Goal: Information Seeking & Learning: Learn about a topic

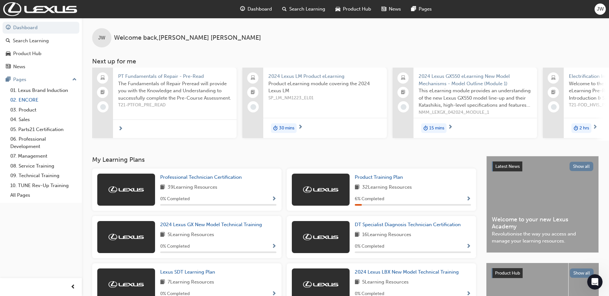
click at [23, 97] on link "02. ENCORE" at bounding box center [44, 100] width 72 height 10
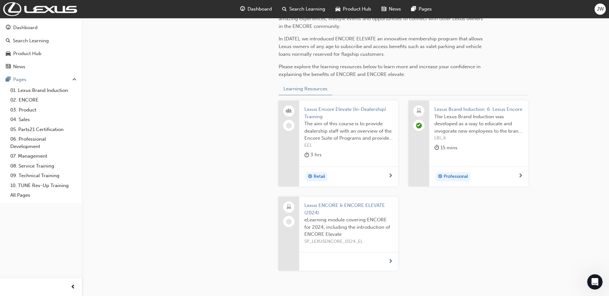
scroll to position [203, 0]
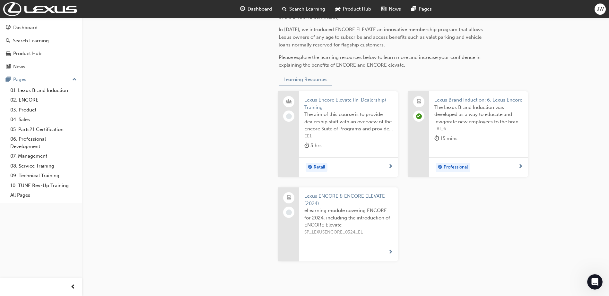
click at [332, 101] on span "Lexus Encore Elevate (In-Dealership) Training" at bounding box center [348, 104] width 89 height 14
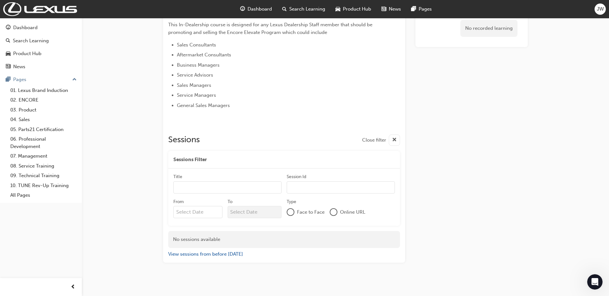
scroll to position [272, 0]
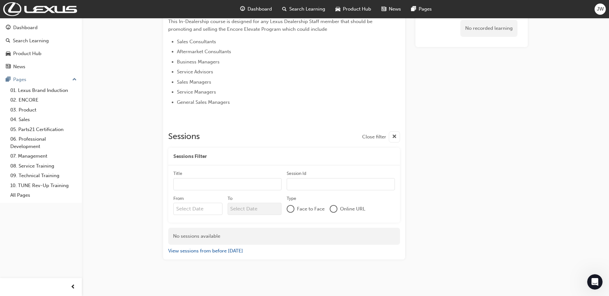
click at [341, 213] on span "Online URL" at bounding box center [352, 209] width 25 height 7
click at [338, 211] on div "Online URL" at bounding box center [347, 209] width 36 height 8
click at [337, 211] on div "Online URL" at bounding box center [347, 209] width 36 height 8
click at [293, 209] on div at bounding box center [290, 209] width 6 height 6
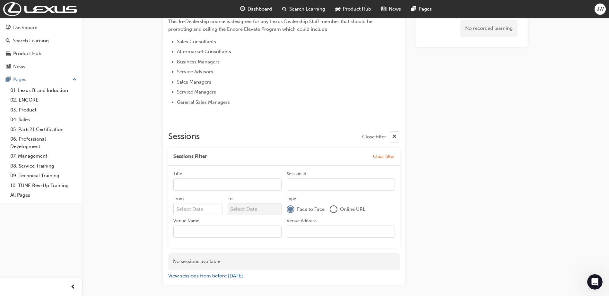
click at [333, 210] on div at bounding box center [333, 209] width 6 height 6
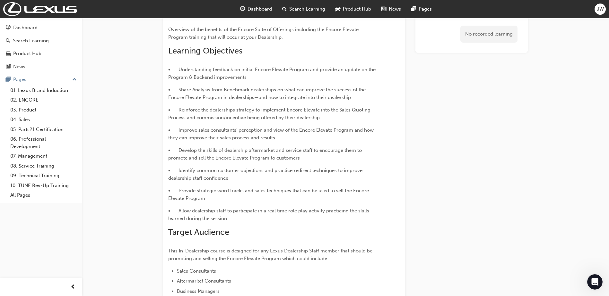
scroll to position [0, 0]
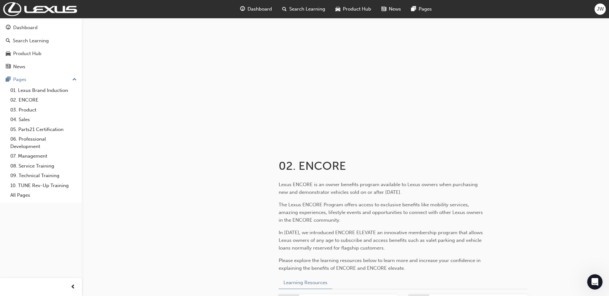
scroll to position [236, 0]
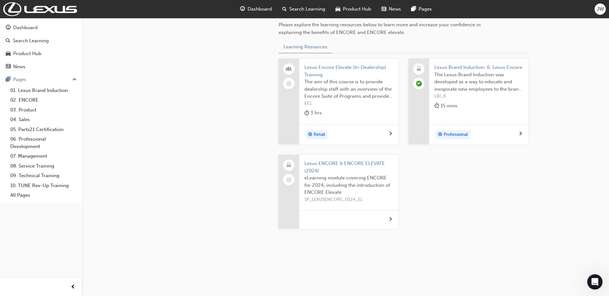
click at [337, 166] on span "Lexus ENCORE & ENCORE ELEVATE (2024)" at bounding box center [348, 167] width 89 height 14
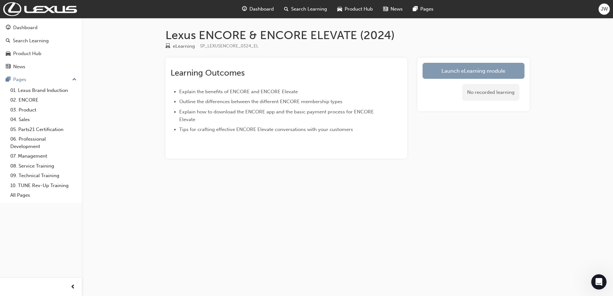
click at [455, 70] on link "Launch eLearning module" at bounding box center [474, 71] width 102 height 16
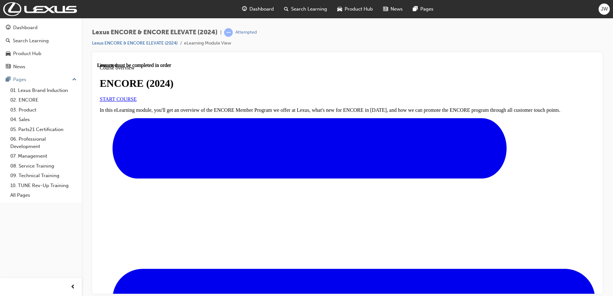
click at [137, 102] on link "START COURSE" at bounding box center [118, 98] width 37 height 5
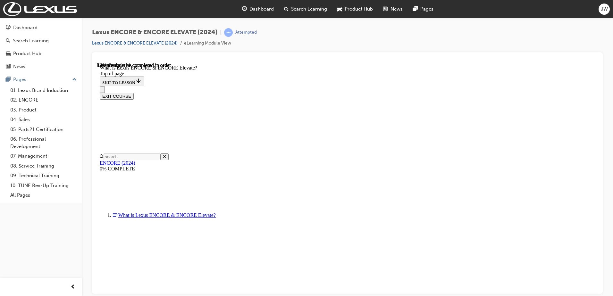
scroll to position [20, 0]
drag, startPoint x: 69, startPoint y: 6, endPoint x: 20, endPoint y: 211, distance: 210.6
click at [20, 211] on div "Dashboard Search Learning Product Hub News Pages Pages 01. Lexus Brand Inductio…" at bounding box center [41, 140] width 82 height 280
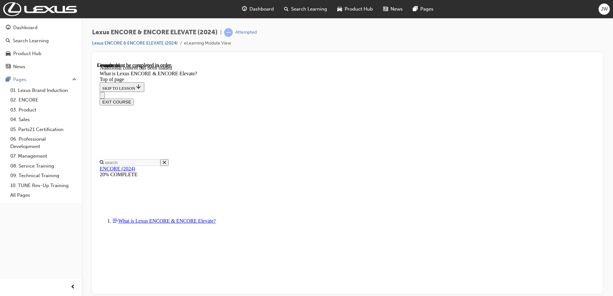
scroll to position [983, 0]
drag, startPoint x: 594, startPoint y: 108, endPoint x: 697, endPoint y: 343, distance: 256.6
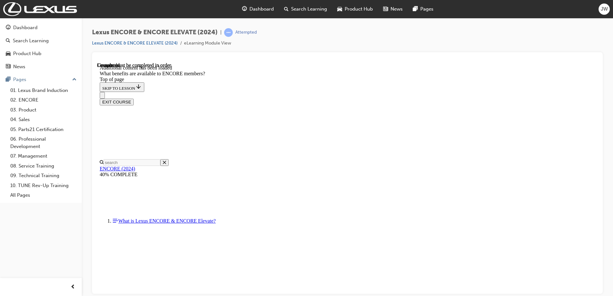
scroll to position [1809, 0]
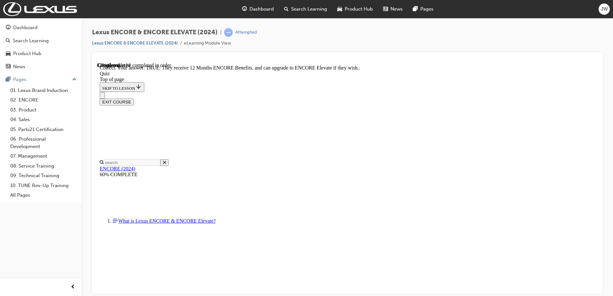
scroll to position [60, 0]
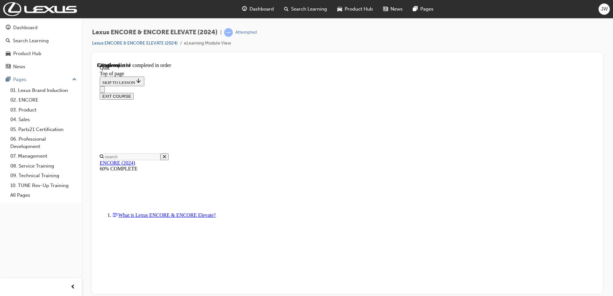
scroll to position [36, 0]
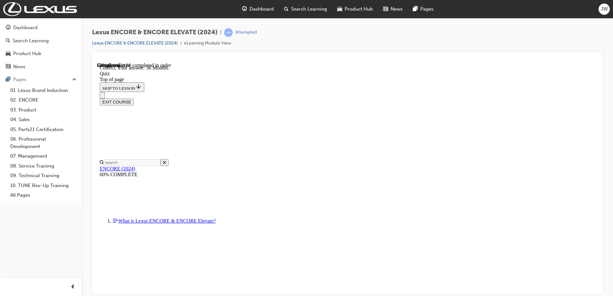
scroll to position [81, 0]
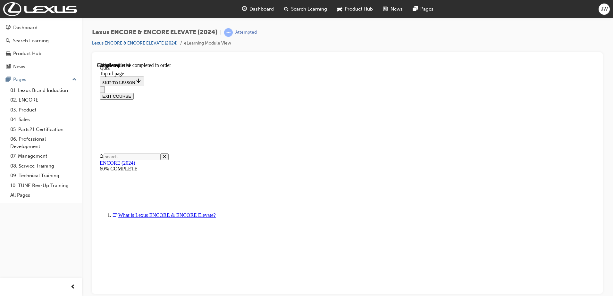
scroll to position [94, 0]
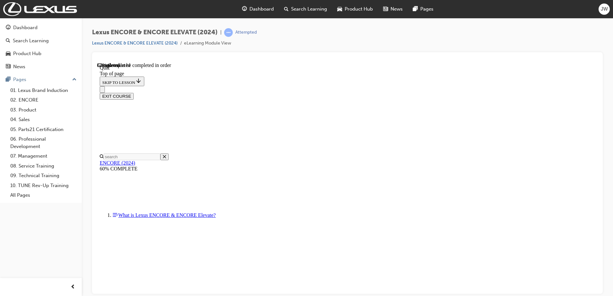
scroll to position [33, 0]
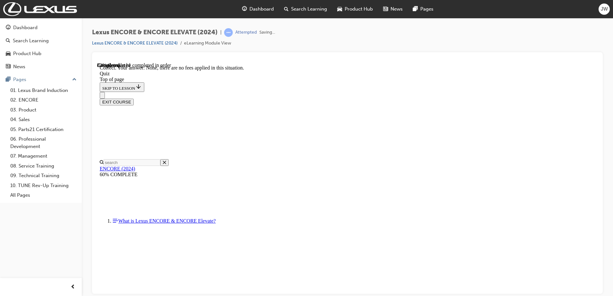
scroll to position [66, 0]
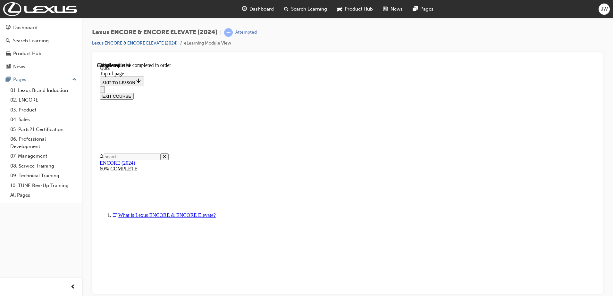
scroll to position [106, 0]
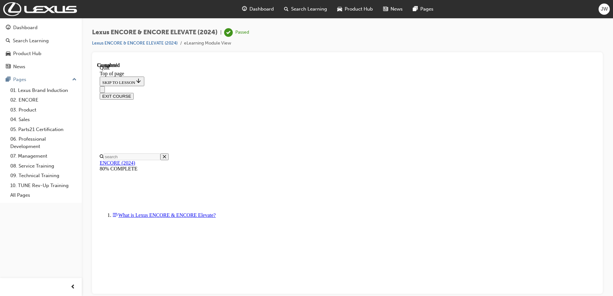
scroll to position [117, 0]
click at [576, 93] on div "EXIT COURSE" at bounding box center [348, 96] width 496 height 7
click at [134, 93] on button "EXIT COURSE" at bounding box center [117, 96] width 34 height 7
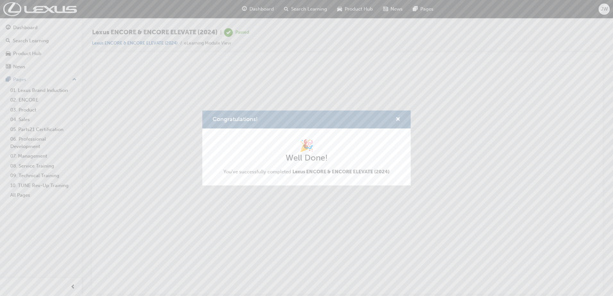
scroll to position [0, 0]
click at [397, 120] on span "cross-icon" at bounding box center [398, 120] width 5 height 6
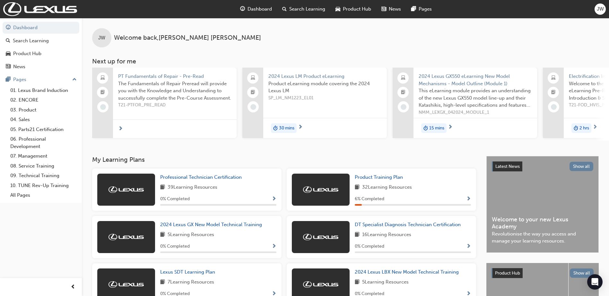
click at [418, 181] on div "Product Training Plan" at bounding box center [412, 177] width 116 height 7
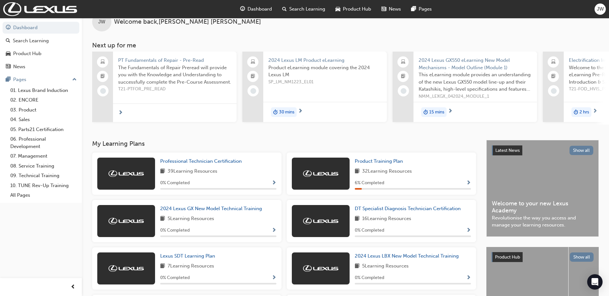
scroll to position [20, 0]
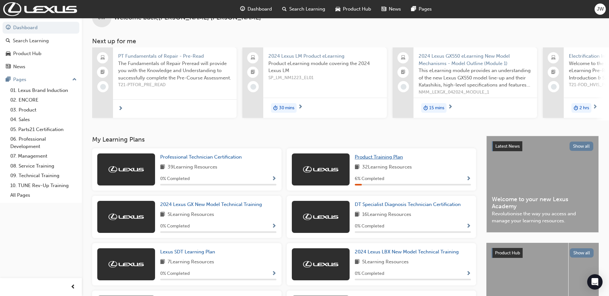
click at [386, 160] on span "Product Training Plan" at bounding box center [378, 157] width 48 height 6
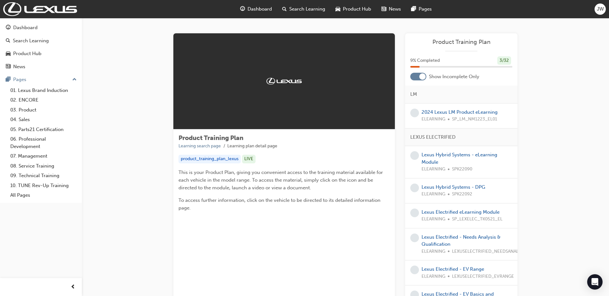
scroll to position [1, 0]
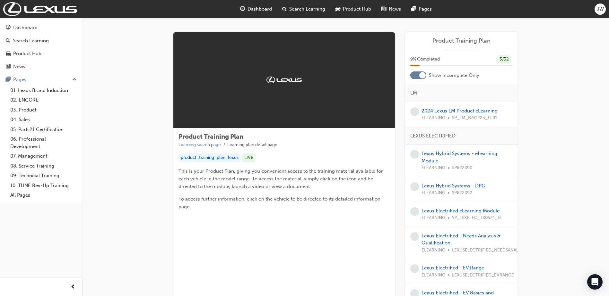
click at [420, 74] on div at bounding box center [422, 75] width 6 height 6
click at [420, 74] on div at bounding box center [418, 76] width 16 height 8
click at [422, 75] on div at bounding box center [422, 75] width 6 height 6
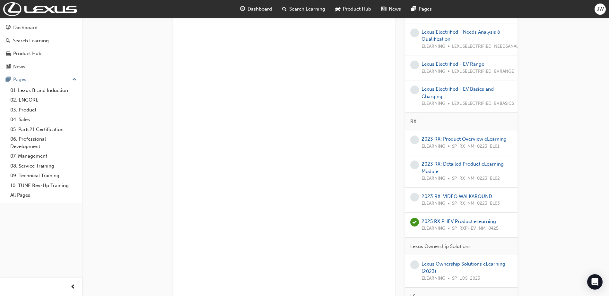
scroll to position [0, 0]
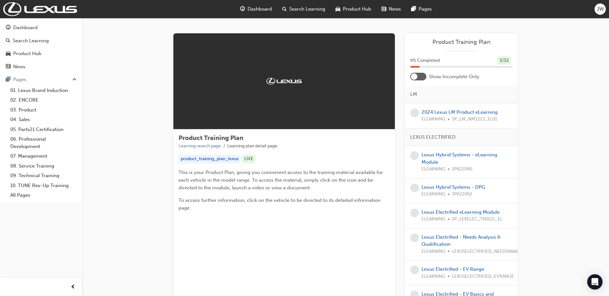
click at [421, 76] on div at bounding box center [418, 77] width 16 height 8
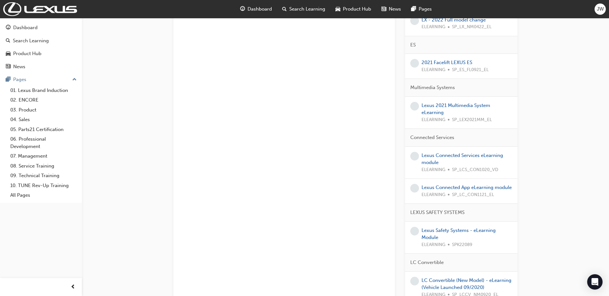
scroll to position [899, 0]
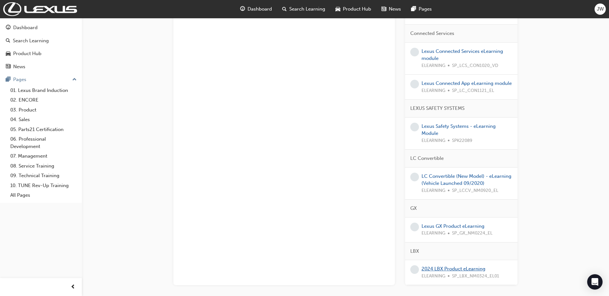
click at [463, 269] on link "2024 LBX Product eLearning" at bounding box center [453, 269] width 64 height 6
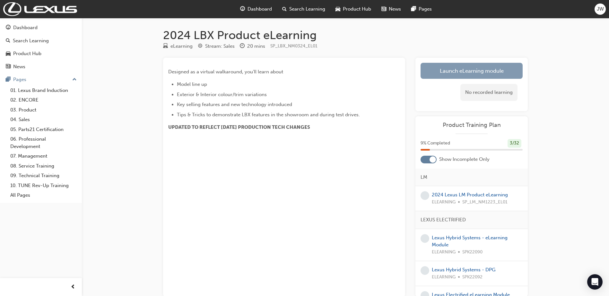
click at [461, 69] on link "Launch eLearning module" at bounding box center [471, 71] width 102 height 16
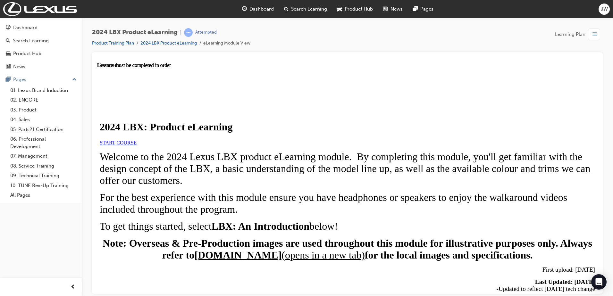
click at [137, 145] on link "START COURSE" at bounding box center [118, 142] width 37 height 5
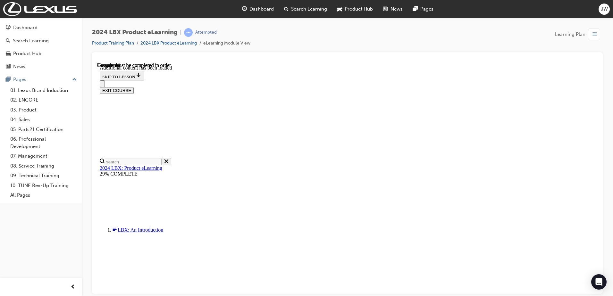
scroll to position [764, 0]
drag, startPoint x: 594, startPoint y: 132, endPoint x: 676, endPoint y: 358, distance: 240.0
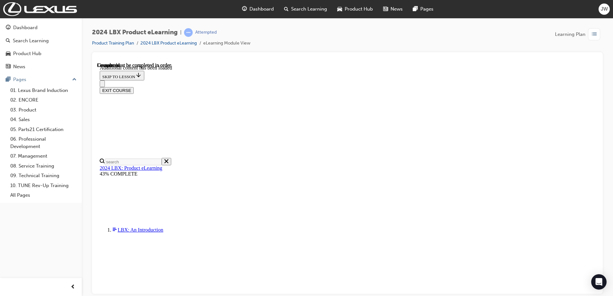
scroll to position [352, 0]
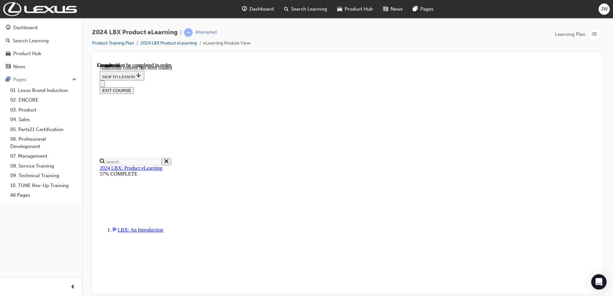
scroll to position [0, 0]
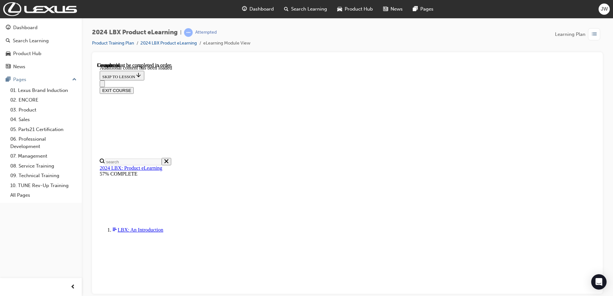
drag, startPoint x: 376, startPoint y: 162, endPoint x: 384, endPoint y: 162, distance: 8.3
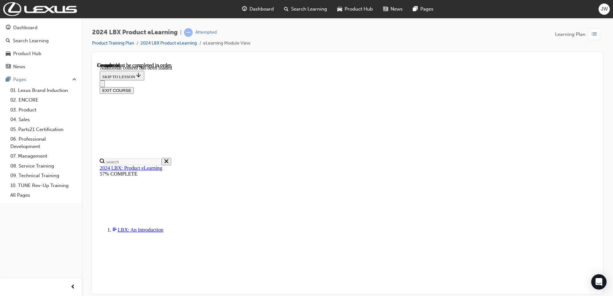
scroll to position [957, 0]
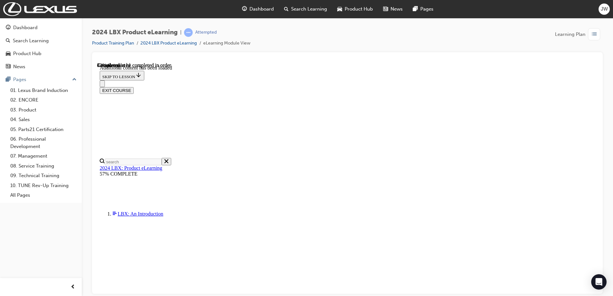
drag, startPoint x: 257, startPoint y: 269, endPoint x: 271, endPoint y: 245, distance: 27.5
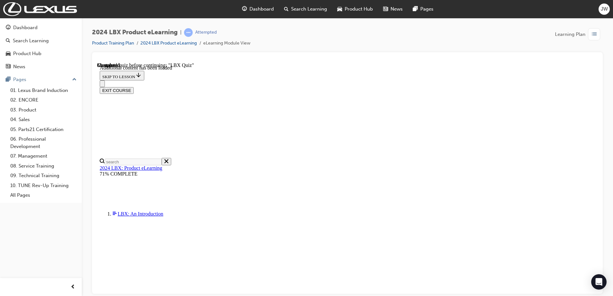
drag, startPoint x: 592, startPoint y: 162, endPoint x: 592, endPoint y: 167, distance: 5.8
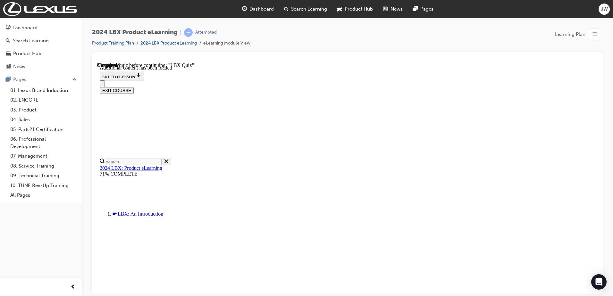
drag, startPoint x: 593, startPoint y: 167, endPoint x: 593, endPoint y: 182, distance: 14.8
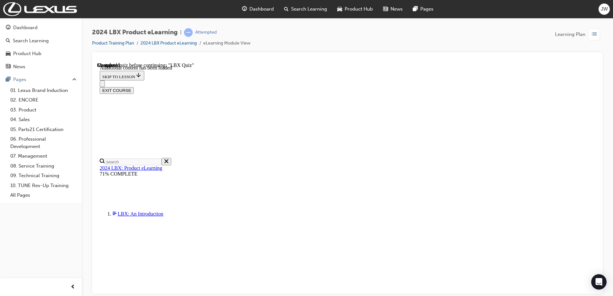
drag, startPoint x: 594, startPoint y: 219, endPoint x: 696, endPoint y: 318, distance: 142.0
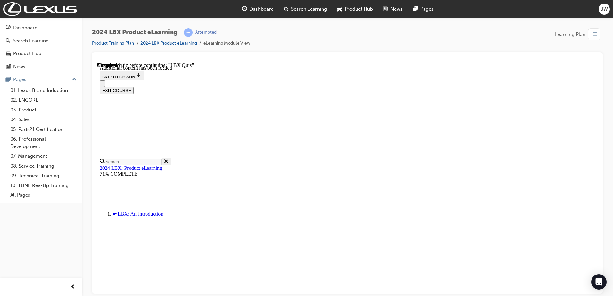
drag, startPoint x: 596, startPoint y: 252, endPoint x: 690, endPoint y: 346, distance: 132.7
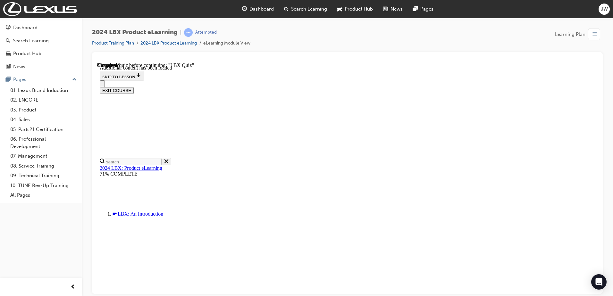
scroll to position [22, 0]
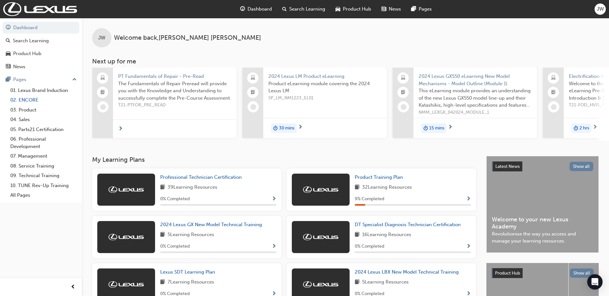
click at [44, 102] on link "02. ENCORE" at bounding box center [44, 100] width 72 height 10
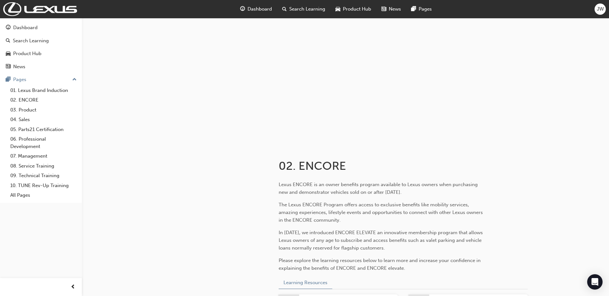
click at [261, 6] on span "Dashboard" at bounding box center [259, 8] width 24 height 7
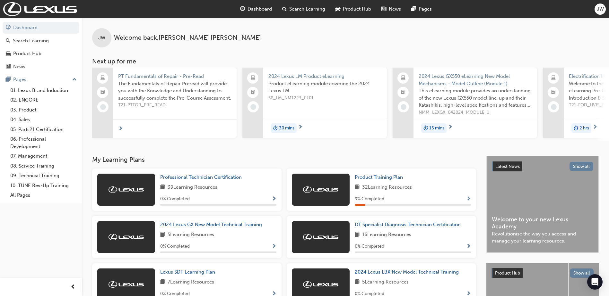
drag, startPoint x: 201, startPoint y: 144, endPoint x: 207, endPoint y: 144, distance: 6.1
click at [207, 144] on div "JW Welcome back , Jarvis Wilson Next up for me PT Fundamentals of Repair - Pre-…" at bounding box center [345, 87] width 527 height 138
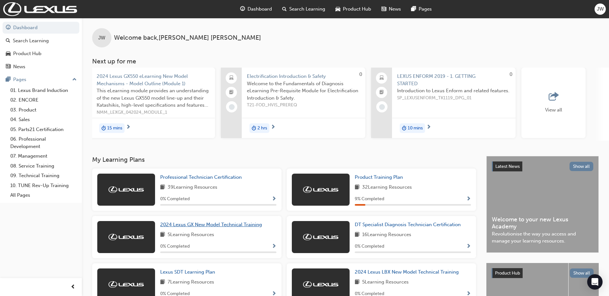
click at [205, 226] on span "2024 Lexus GX New Model Technical Training" at bounding box center [211, 225] width 102 height 6
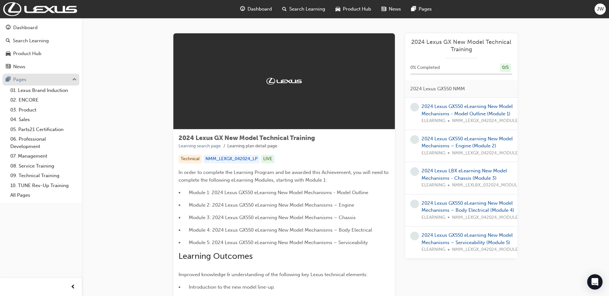
click at [27, 80] on div "Pages" at bounding box center [41, 80] width 70 height 8
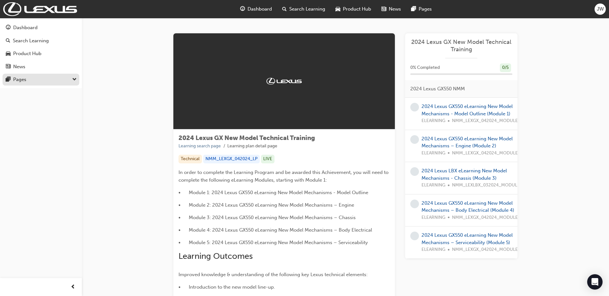
click at [27, 80] on div "Pages" at bounding box center [41, 80] width 70 height 8
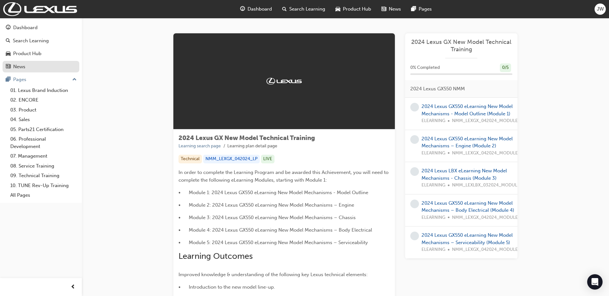
click at [29, 70] on div "News" at bounding box center [41, 67] width 70 height 8
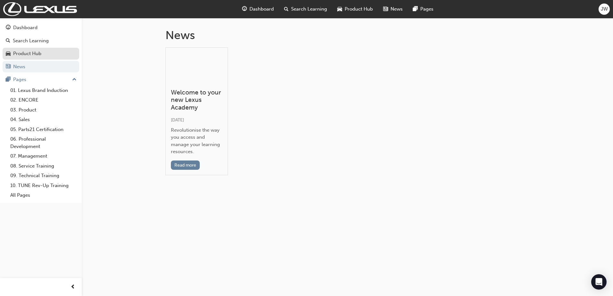
click at [32, 52] on div "Product Hub" at bounding box center [27, 53] width 28 height 7
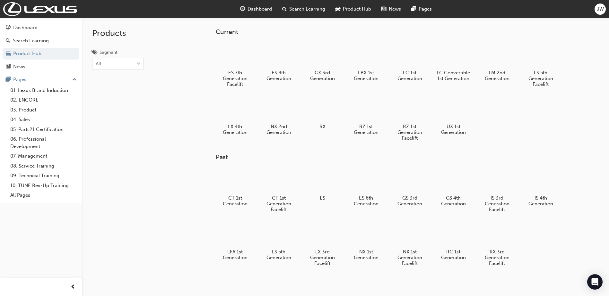
drag, startPoint x: 608, startPoint y: 123, endPoint x: 610, endPoint y: 100, distance: 22.9
click at [609, 100] on html "Your version of Internet Explorer is outdated and not supported. Please upgrade…" at bounding box center [304, 148] width 609 height 296
click at [27, 40] on div "Search Learning" at bounding box center [31, 40] width 36 height 7
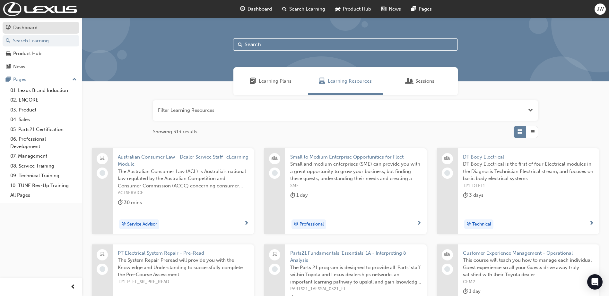
click at [24, 23] on link "Dashboard" at bounding box center [41, 28] width 77 height 12
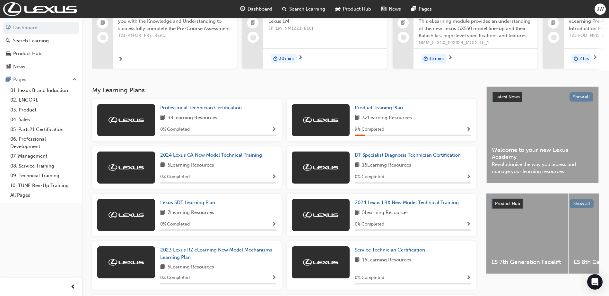
scroll to position [92, 0]
